Goal: Task Accomplishment & Management: Complete application form

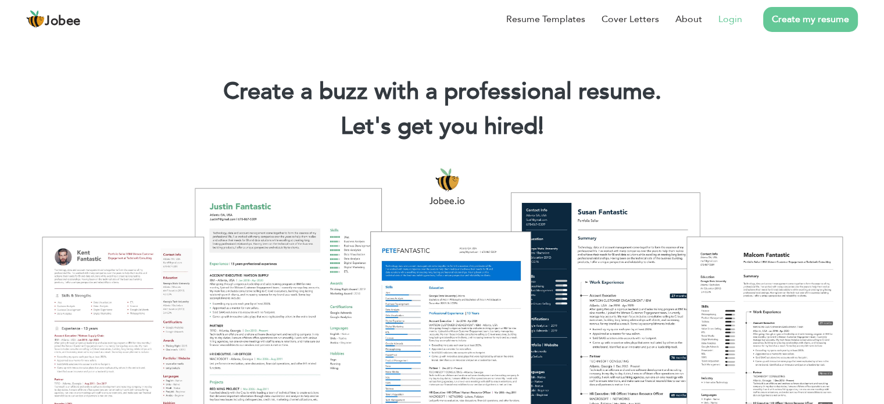
click at [727, 20] on link "Login" at bounding box center [730, 19] width 24 height 14
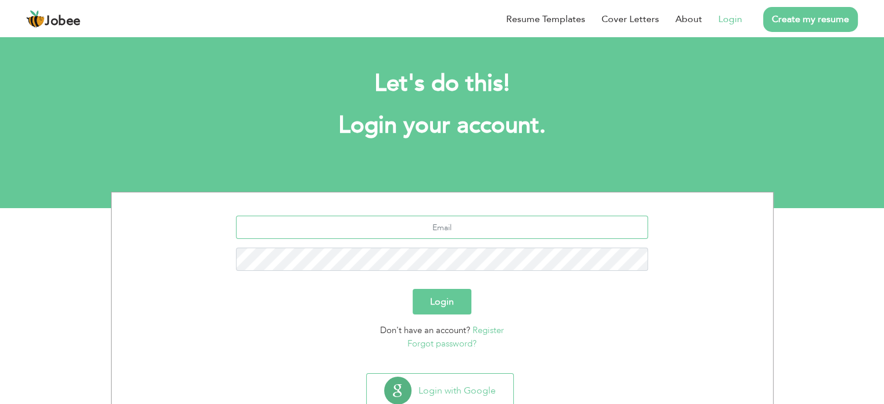
click at [464, 225] on input "text" at bounding box center [442, 227] width 412 height 23
type input "junaid.bader@outlook.com"
click at [412, 289] on button "Login" at bounding box center [441, 302] width 59 height 26
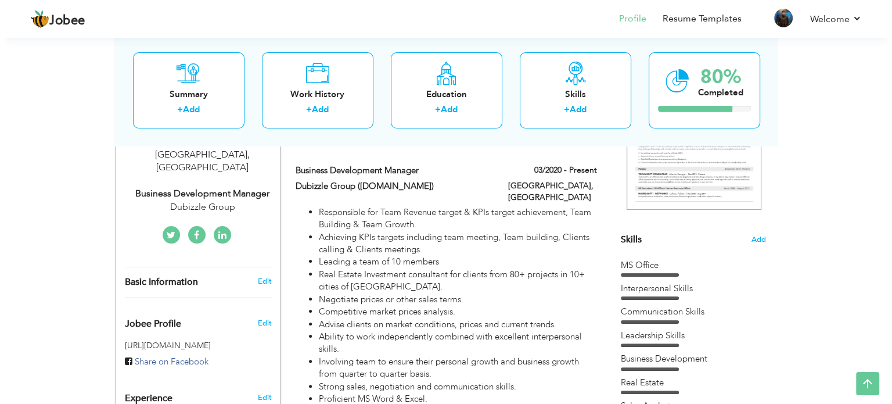
scroll to position [206, 0]
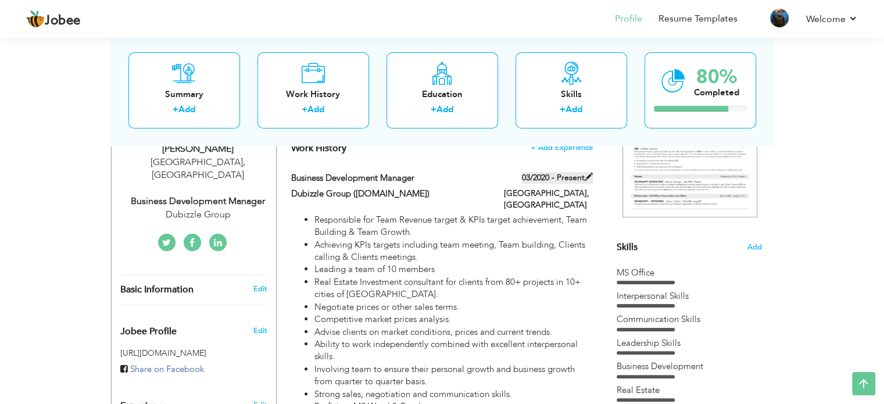
click at [586, 176] on span at bounding box center [588, 177] width 8 height 8
type input "Business Development Manager"
type input "Dubizzle Group ([DOMAIN_NAME])"
type input "03/2020"
type input "[GEOGRAPHIC_DATA]"
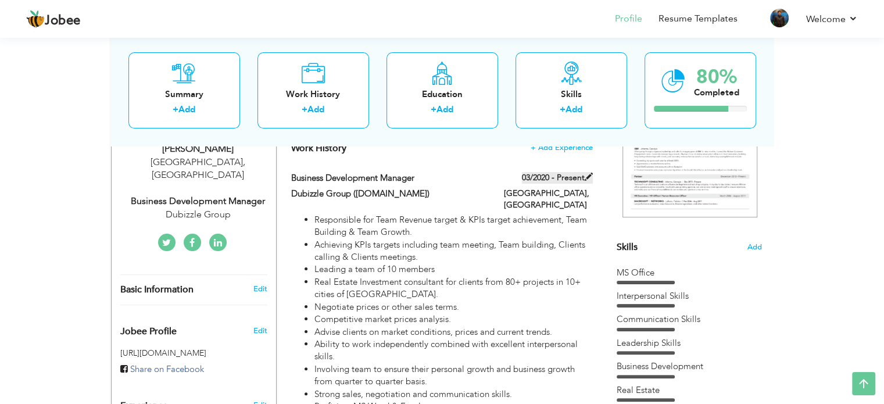
type input "[GEOGRAPHIC_DATA]"
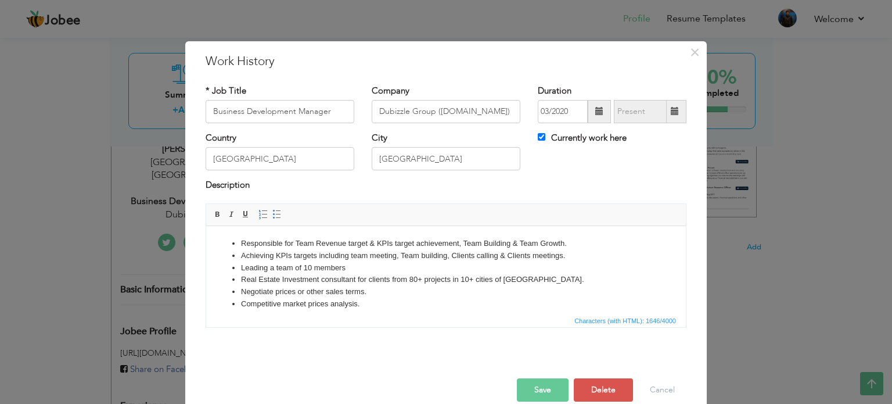
click at [544, 138] on label "Currently work here" at bounding box center [582, 138] width 89 height 12
click at [544, 138] on input "Currently work here" at bounding box center [542, 137] width 8 height 8
checkbox input "false"
click at [614, 119] on input "09/2025" at bounding box center [640, 111] width 53 height 23
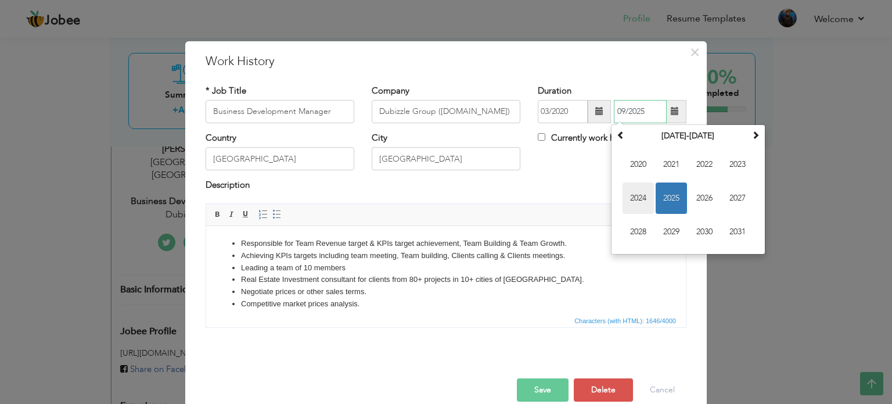
click at [638, 198] on span "2024" at bounding box center [638, 197] width 31 height 31
click at [676, 232] on span "Oct" at bounding box center [671, 231] width 31 height 31
type input "10/2024"
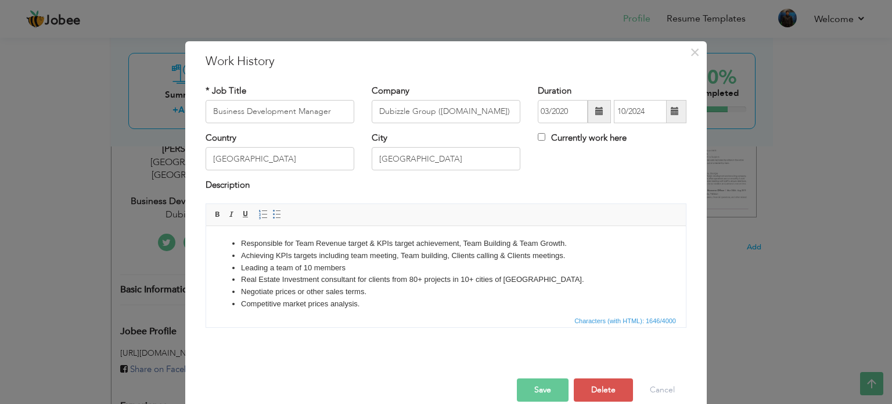
click at [526, 385] on button "Save" at bounding box center [543, 389] width 52 height 23
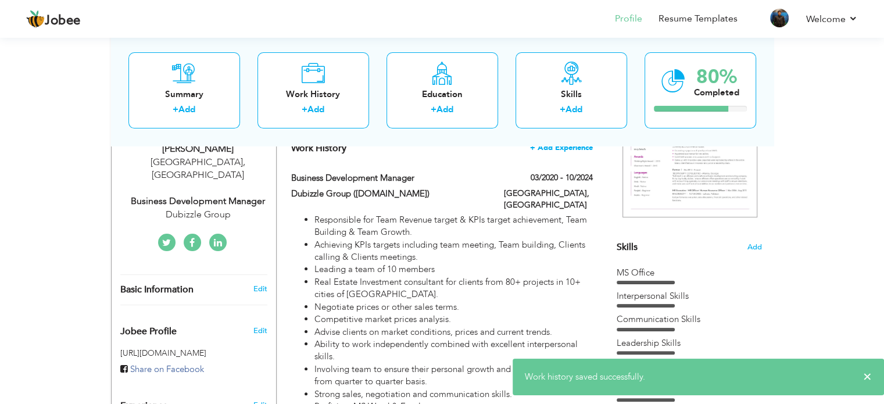
click at [553, 146] on span "+ Add Experience" at bounding box center [561, 147] width 63 height 8
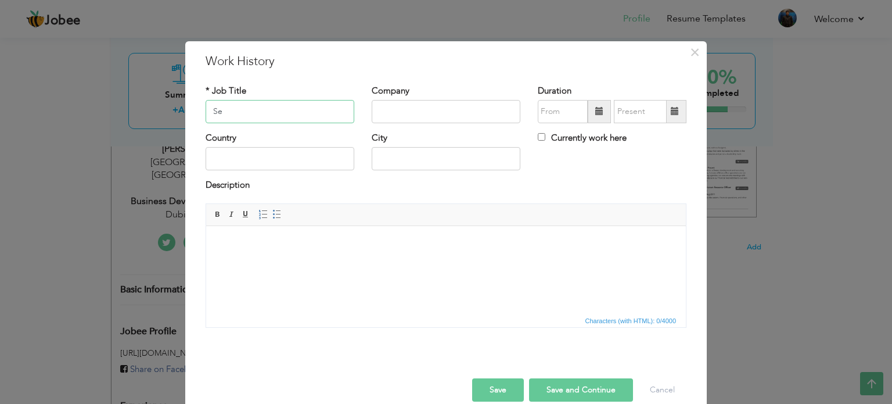
type input "S"
type input "R"
type input "Senior Business Development Manager"
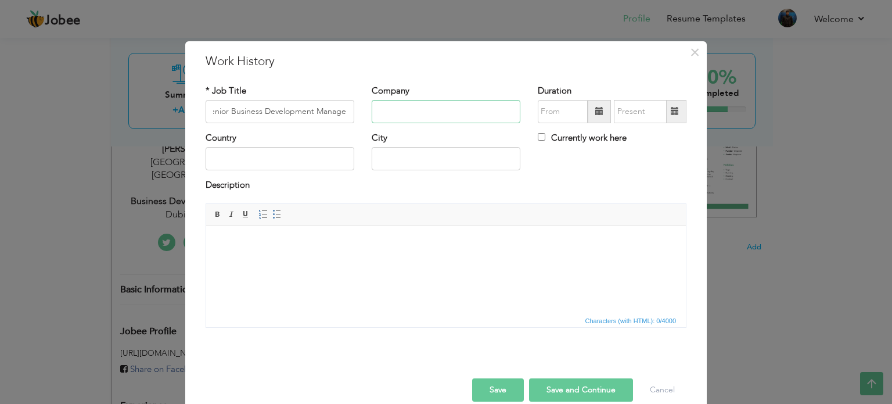
scroll to position [0, 0]
click at [409, 117] on input "T" at bounding box center [446, 111] width 149 height 23
type input "True Permits"
click at [552, 111] on input "09/2025" at bounding box center [563, 111] width 50 height 23
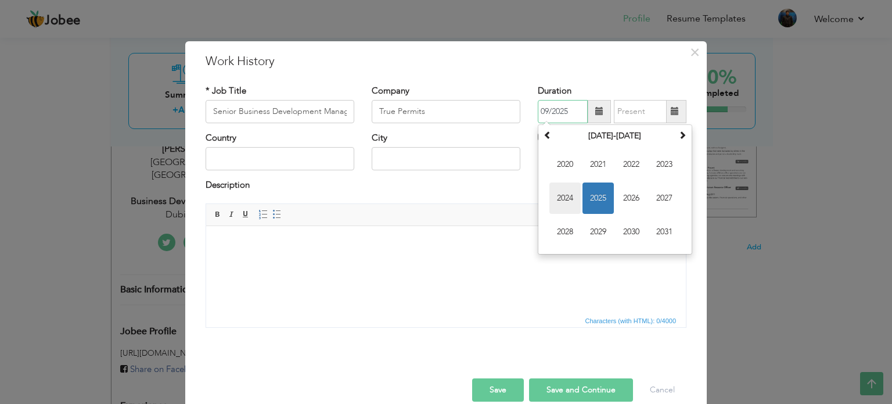
click at [563, 199] on span "2024" at bounding box center [565, 197] width 31 height 31
click at [638, 228] on span "Nov" at bounding box center [631, 231] width 31 height 31
type input "11/2024"
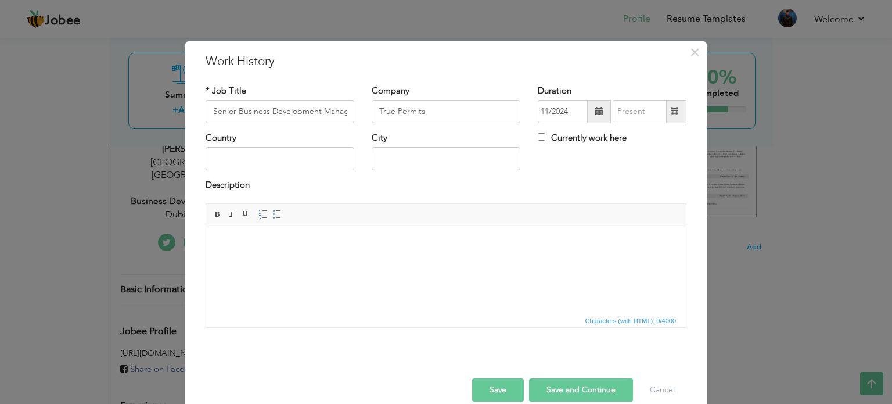
click at [583, 134] on label "Currently work here" at bounding box center [582, 138] width 89 height 12
click at [546, 134] on input "Currently work here" at bounding box center [542, 137] width 8 height 8
checkbox input "true"
click at [241, 168] on input "text" at bounding box center [280, 158] width 149 height 23
type input "[GEOGRAPHIC_DATA]"
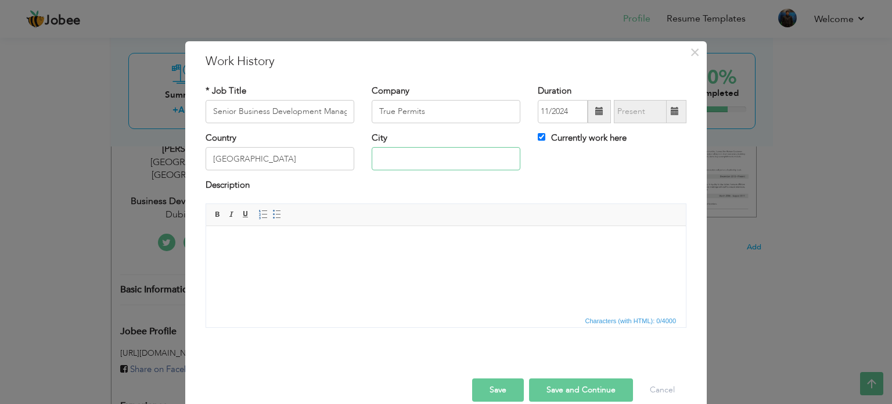
type input "Jhelum"
click at [432, 162] on input "Jhelum" at bounding box center [446, 158] width 149 height 23
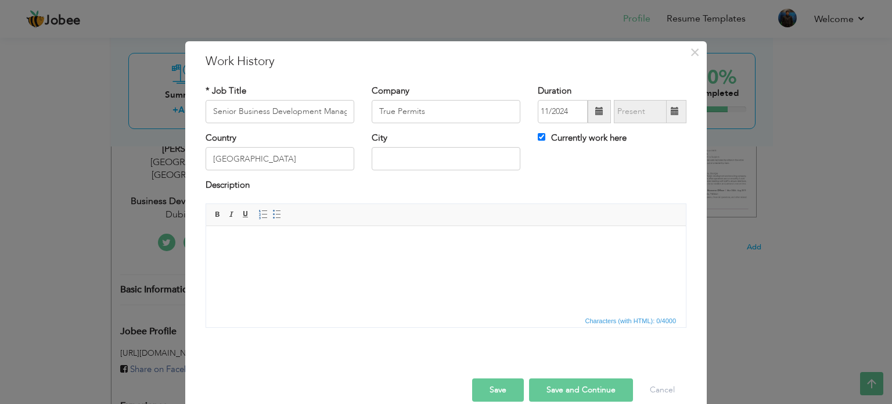
click at [340, 256] on html at bounding box center [446, 242] width 480 height 35
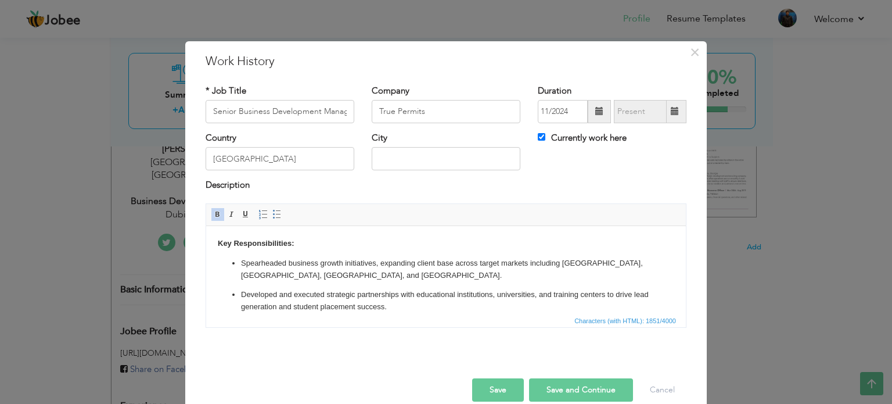
click at [241, 293] on li "Developed and executed strategic partnerships with educational institutions, un…" at bounding box center [446, 300] width 410 height 24
click at [248, 288] on p "Developed and executed strategic partnerships with educational institutions, un…" at bounding box center [446, 300] width 410 height 24
click at [284, 272] on p "Spearheaded business growth initiatives, expanding client base across target ma…" at bounding box center [446, 269] width 410 height 24
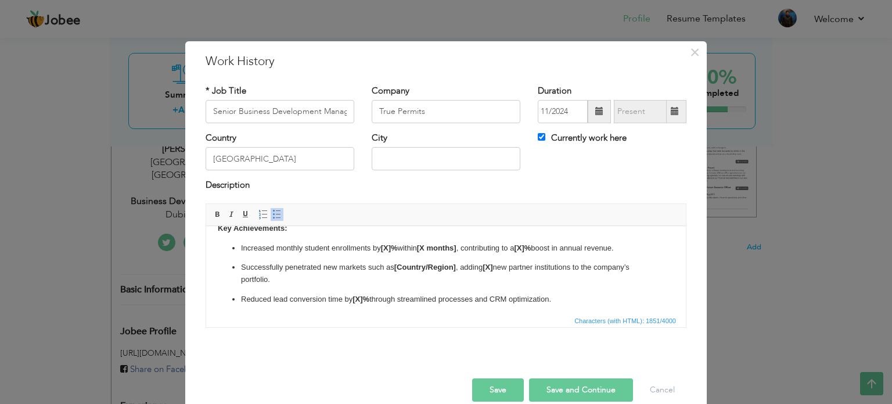
scroll to position [280, 0]
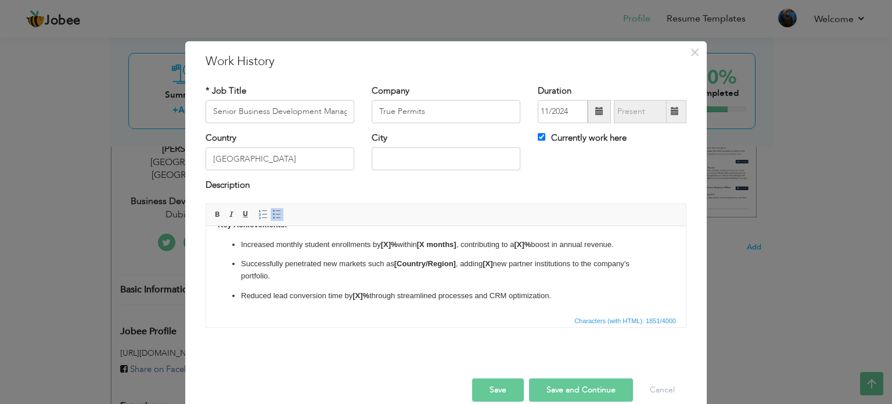
drag, startPoint x: 597, startPoint y: 300, endPoint x: 232, endPoint y: 263, distance: 366.7
click at [232, 263] on ul "Increased monthly student enrollments by [X]% within [X months] , contributing …" at bounding box center [446, 269] width 457 height 63
click at [369, 248] on p "Increased monthly student enrollments by [X]% within [X months] , contributing …" at bounding box center [446, 244] width 410 height 12
click at [393, 248] on p "Increased monthly student enrollments by [X]% within [X months] , contributing …" at bounding box center [446, 244] width 410 height 12
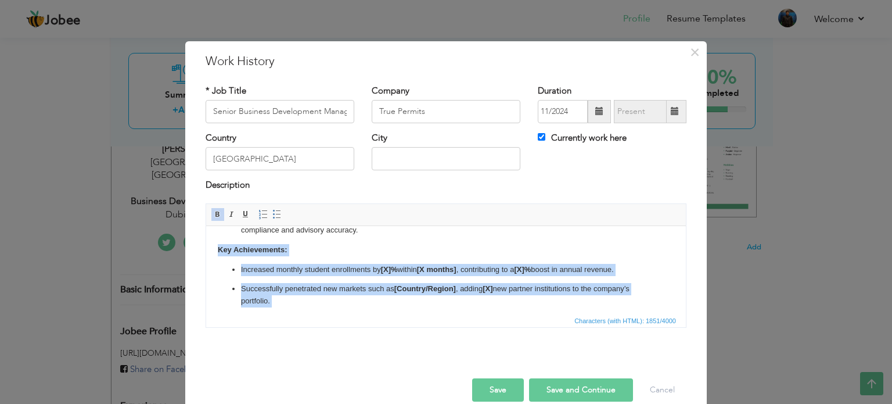
scroll to position [267, 0]
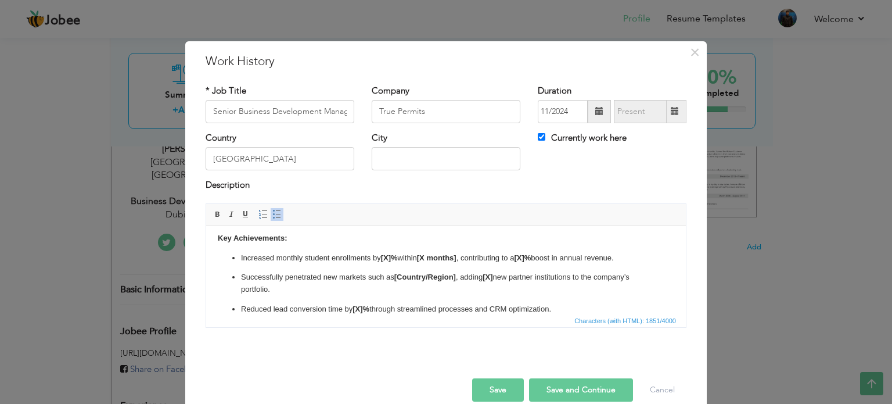
click at [238, 249] on body "Key Responsibilities: Spearheaded business growth initiatives, expanding client…" at bounding box center [446, 142] width 457 height 345
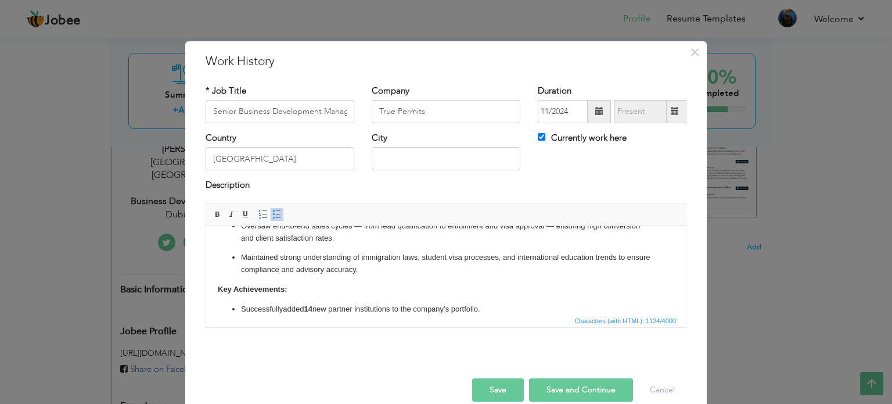
scroll to position [139, 0]
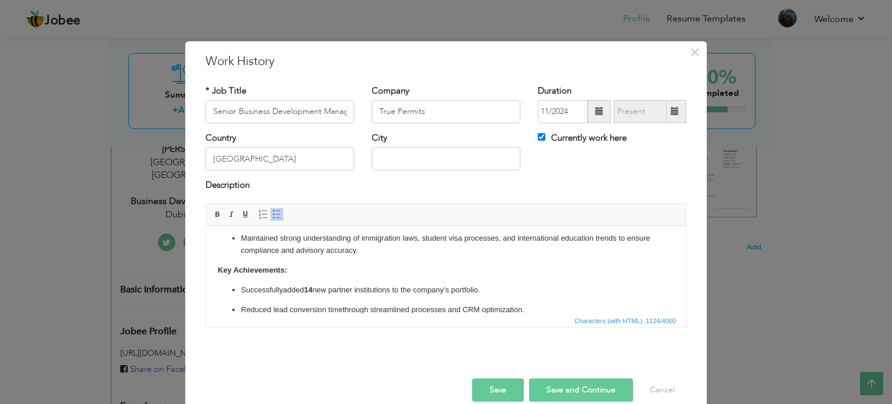
click at [312, 290] on b "14" at bounding box center [308, 289] width 8 height 9
click at [213, 216] on span at bounding box center [217, 214] width 9 height 9
click at [344, 303] on p "Reduced lead conversion time through streamlined processes and CRM optimization." at bounding box center [446, 309] width 410 height 12
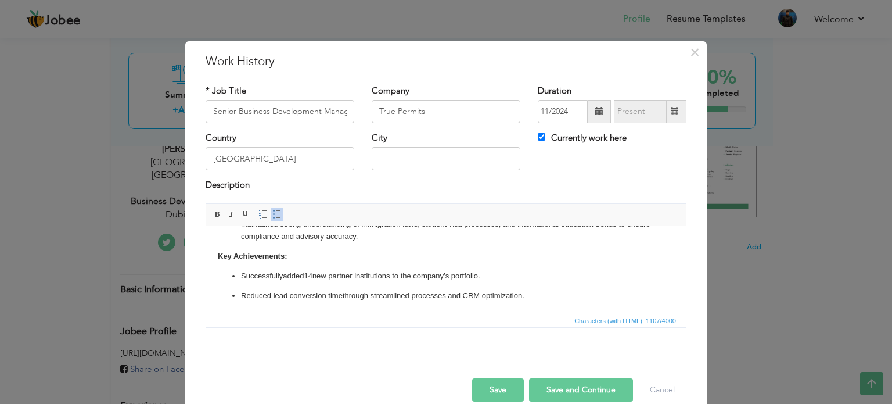
click at [539, 384] on button "Save and Continue" at bounding box center [581, 389] width 104 height 23
checkbox input "false"
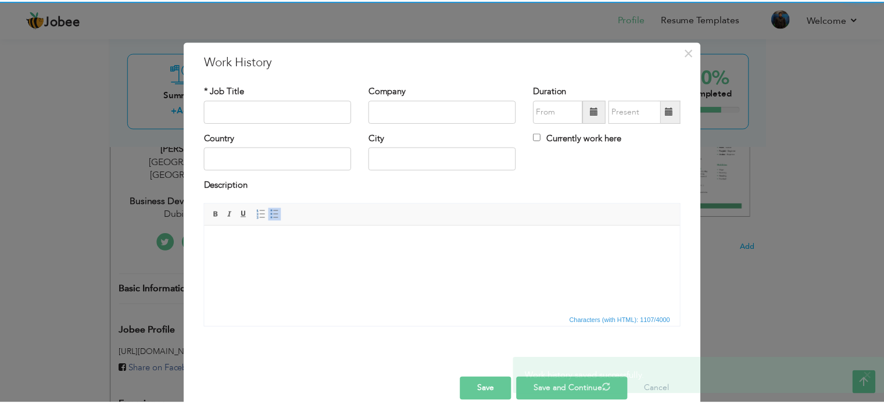
scroll to position [0, 0]
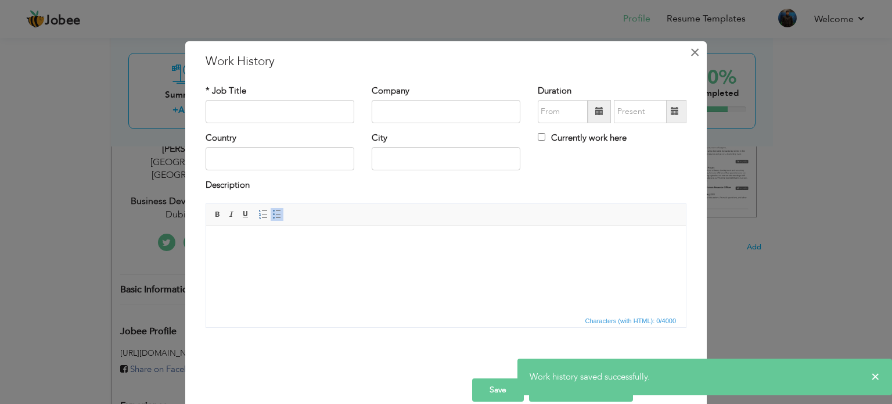
click at [690, 52] on span "×" at bounding box center [695, 52] width 10 height 21
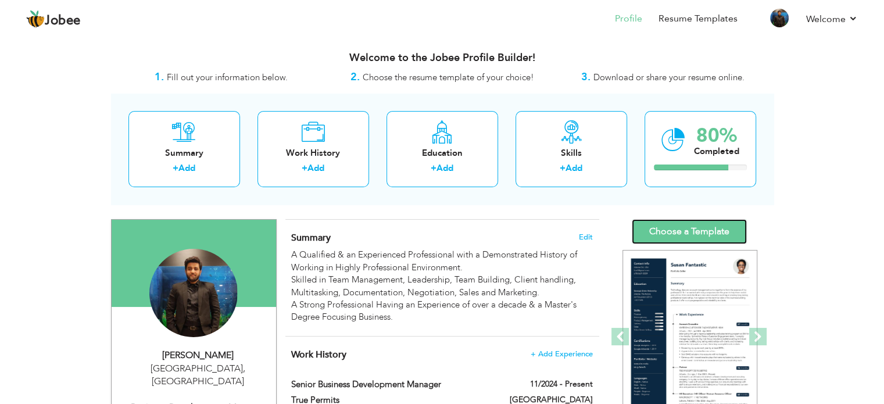
click at [697, 239] on link "Choose a Template" at bounding box center [689, 231] width 115 height 25
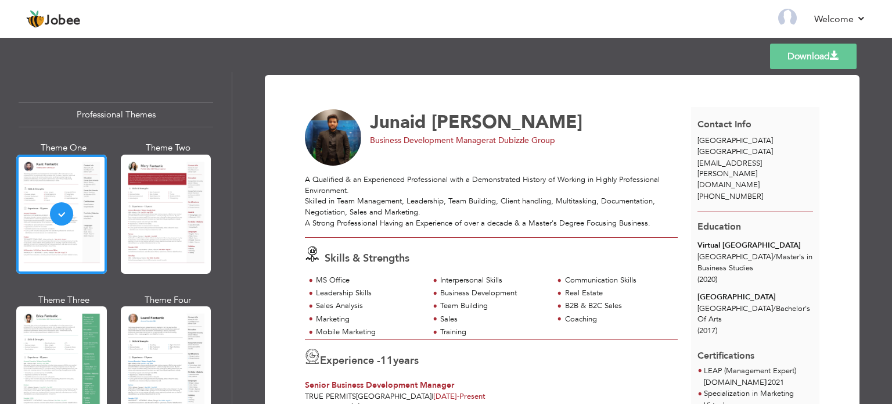
click at [801, 56] on link "Download" at bounding box center [813, 57] width 87 height 26
click at [802, 56] on link "Download" at bounding box center [813, 57] width 87 height 26
